Goal: Task Accomplishment & Management: Manage account settings

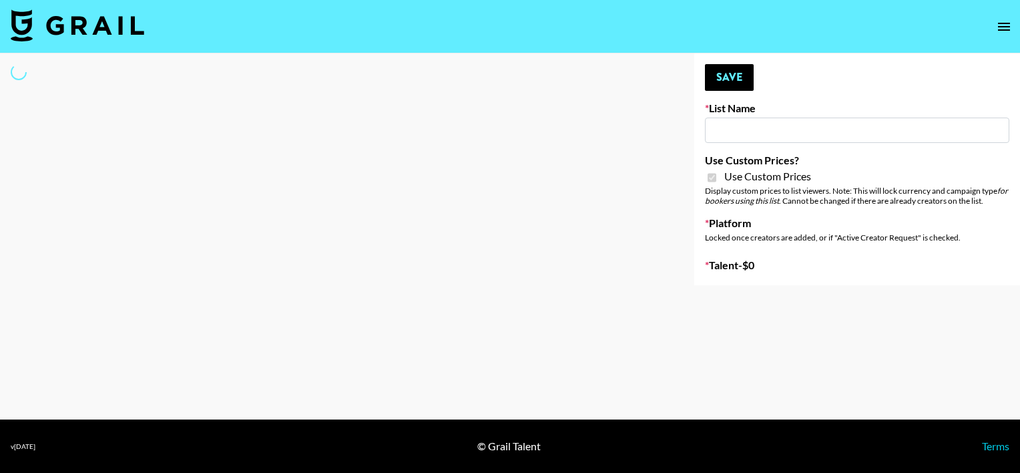
type input "Primal Harvest NEW ([DATE])"
checkbox input "true"
select select "Brand"
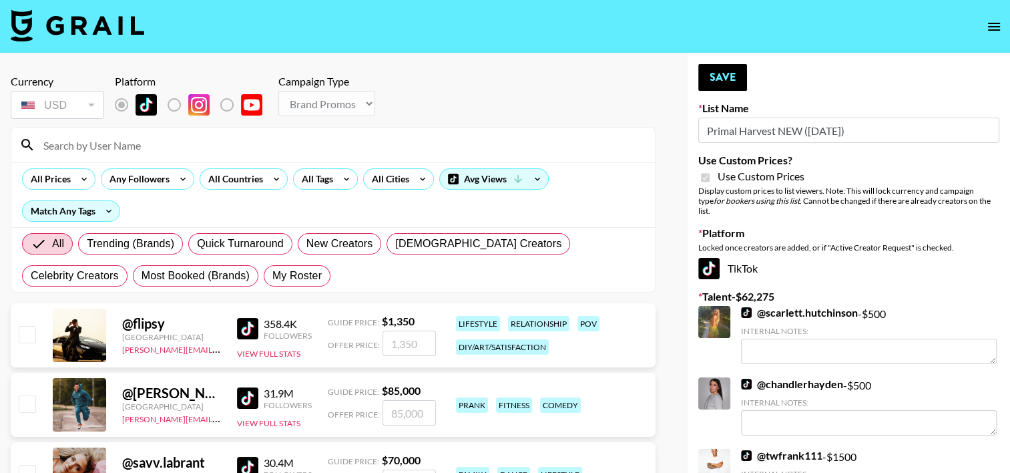
click at [302, 144] on input at bounding box center [340, 144] width 611 height 21
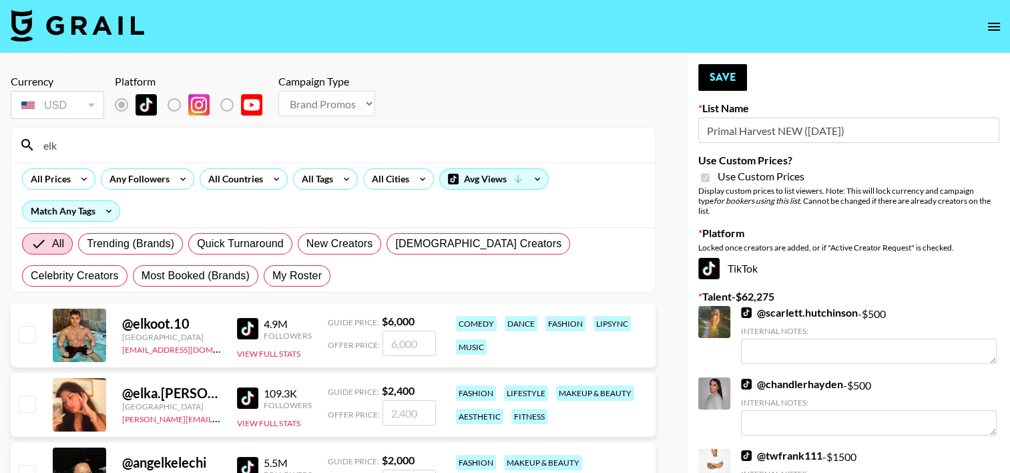
type input "[PERSON_NAME]"
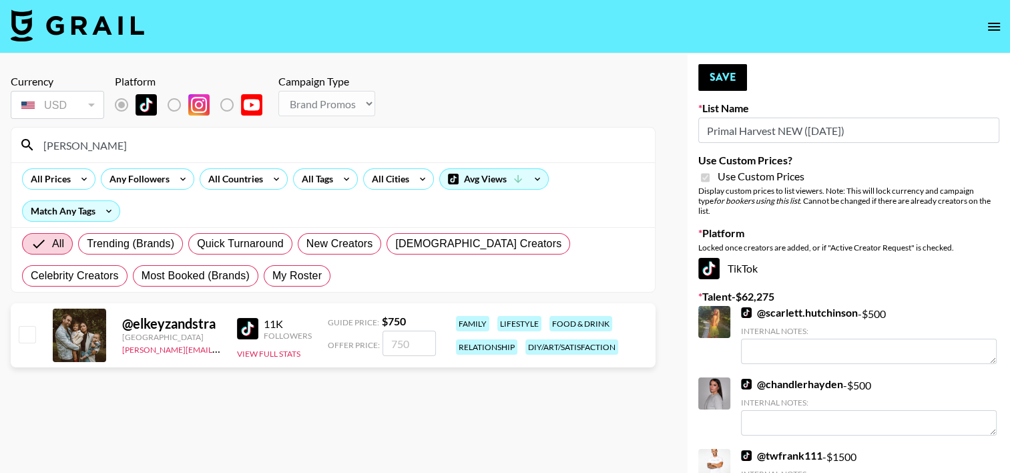
click at [29, 334] on input "checkbox" at bounding box center [27, 334] width 16 height 16
checkbox input "true"
click at [399, 342] on input "750" at bounding box center [408, 342] width 53 height 25
type input "70"
checkbox input "false"
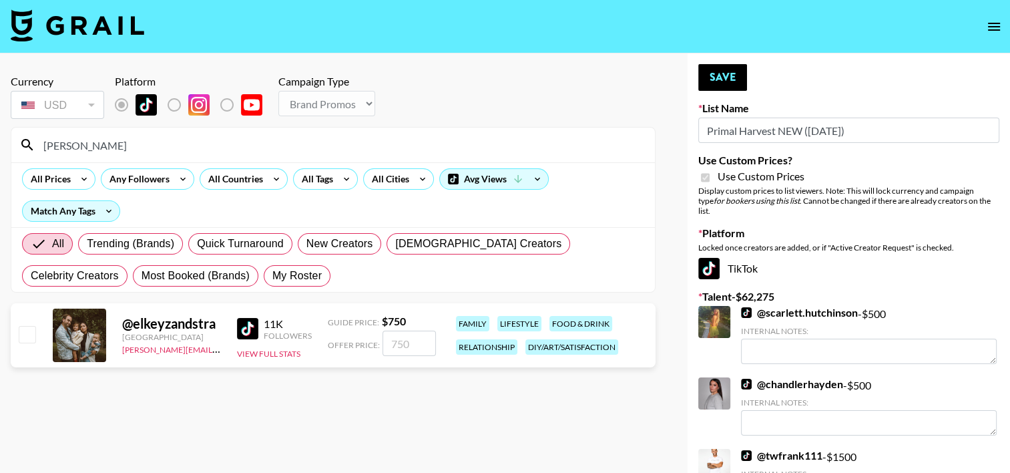
type input "5"
checkbox input "true"
checkbox input "false"
type input "6"
checkbox input "true"
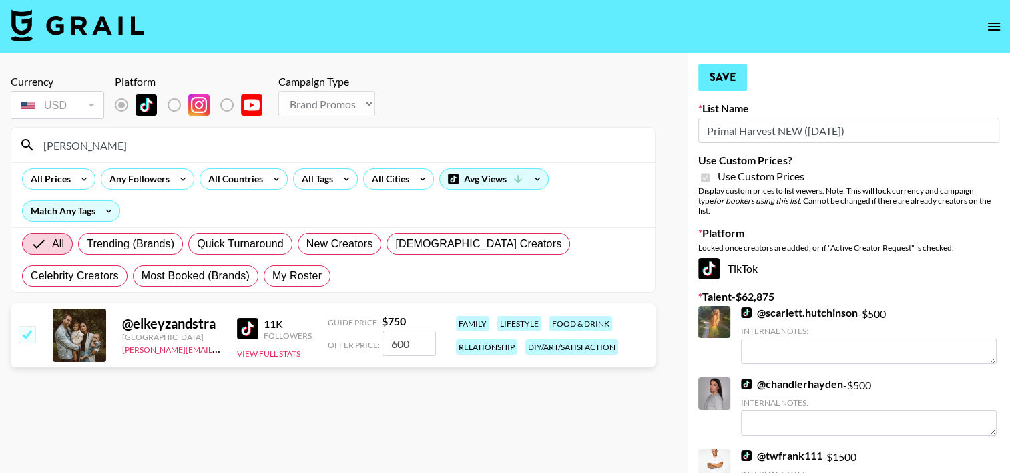
type input "600"
click at [732, 77] on button "Save" at bounding box center [722, 77] width 49 height 27
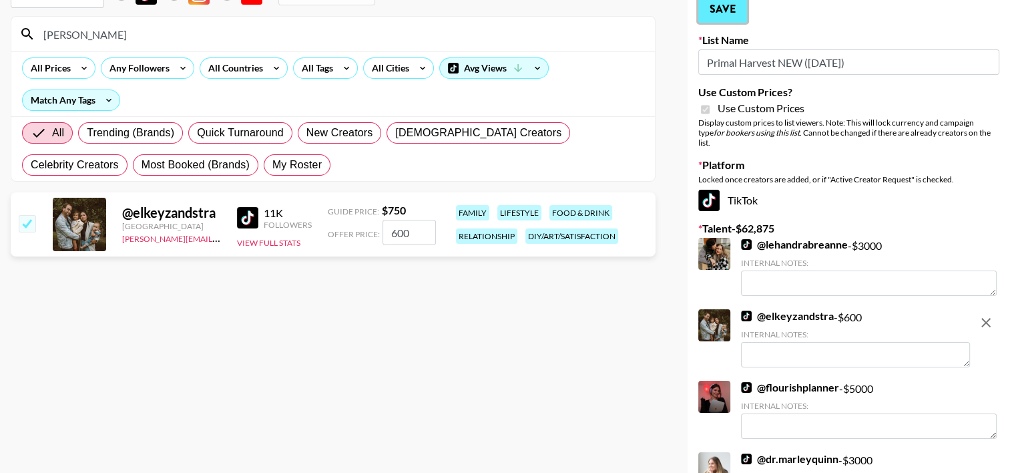
scroll to position [109, 0]
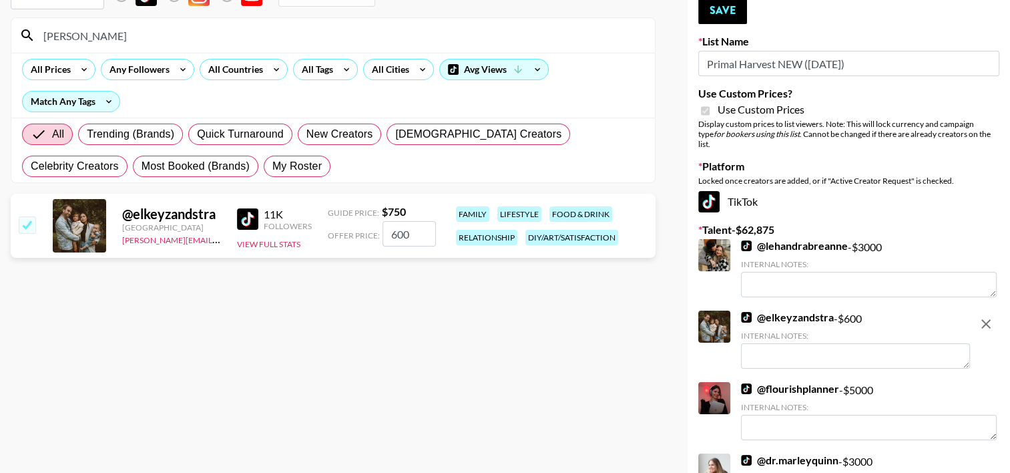
click at [718, 315] on div at bounding box center [714, 326] width 32 height 32
click at [785, 310] on link "@ elkeyzandstra" at bounding box center [787, 316] width 93 height 13
